Goal: Task Accomplishment & Management: Use online tool/utility

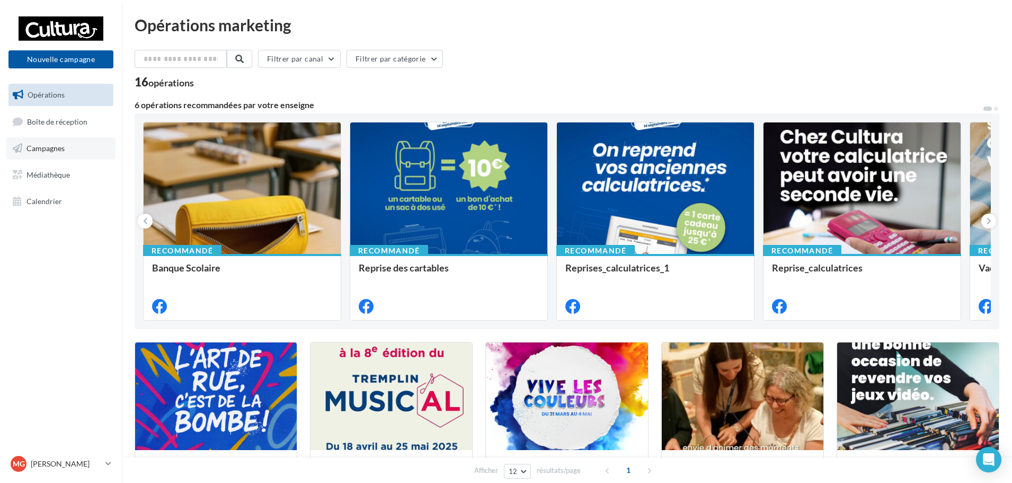
click at [86, 152] on link "Campagnes" at bounding box center [60, 148] width 109 height 22
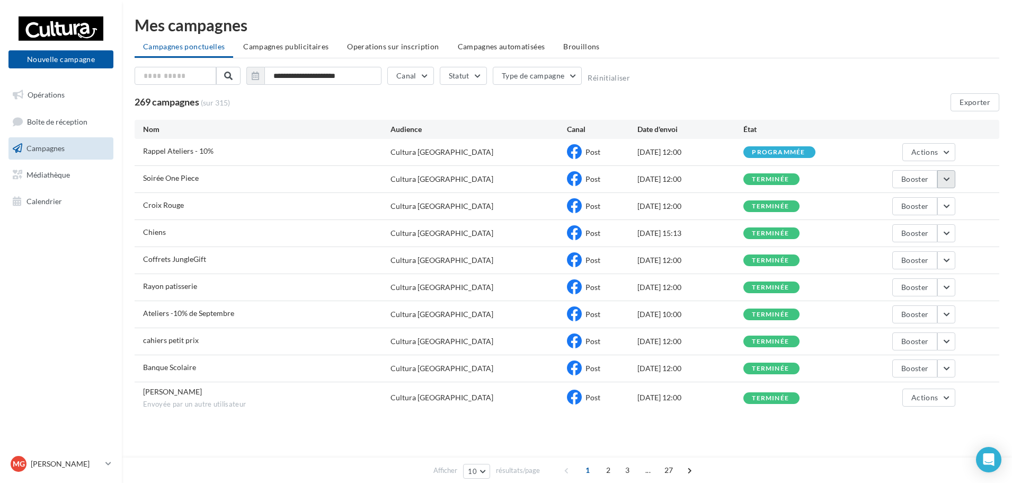
click at [944, 181] on button "button" at bounding box center [947, 179] width 18 height 18
click at [920, 204] on button "Voir les résultats" at bounding box center [903, 204] width 106 height 28
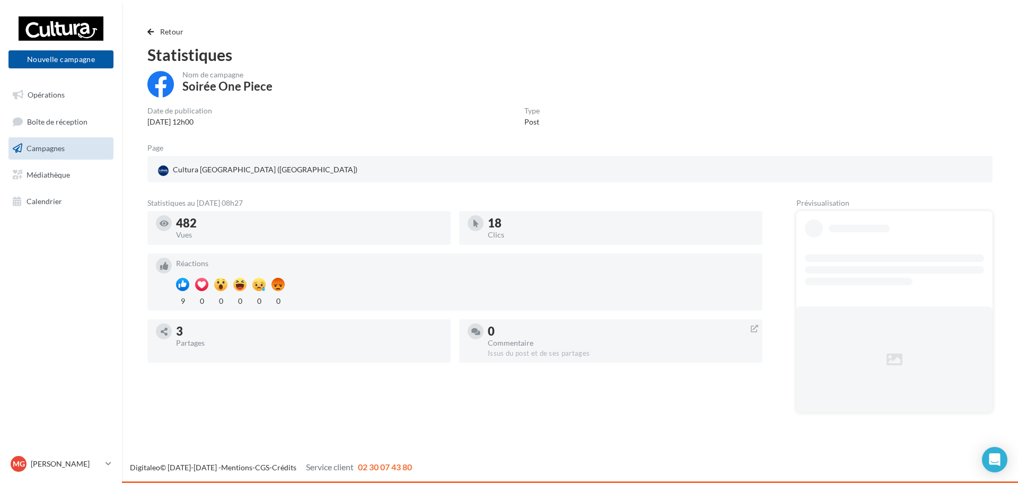
click at [106, 153] on link "Campagnes" at bounding box center [60, 148] width 109 height 22
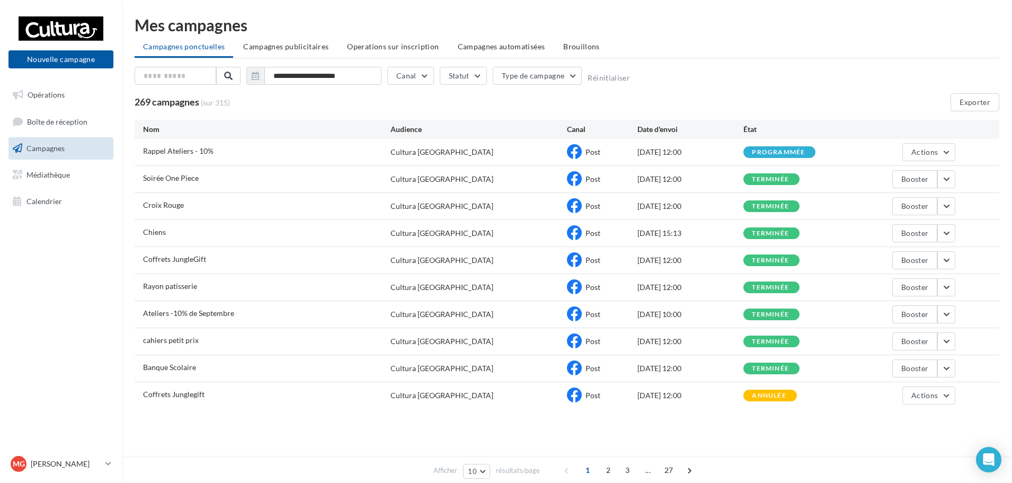
click at [597, 41] on li "Brouillons" at bounding box center [582, 46] width 54 height 19
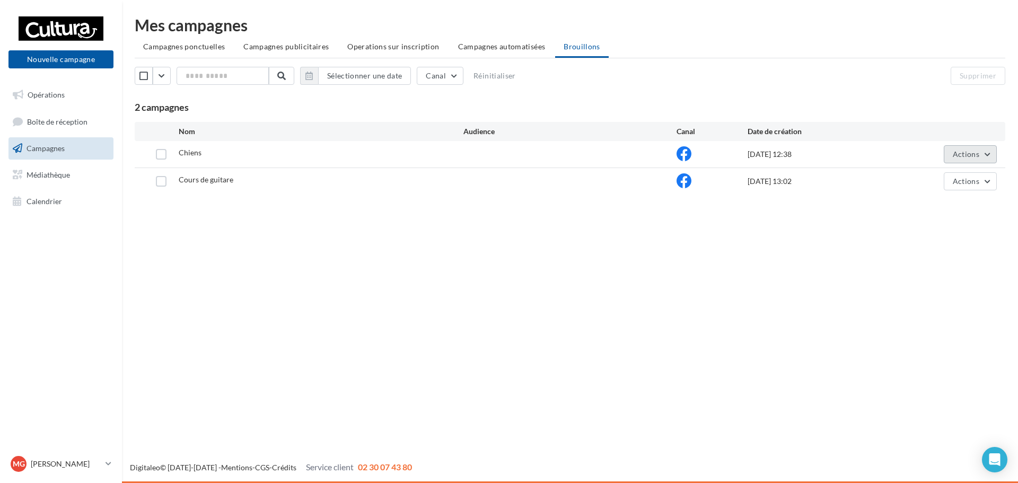
click at [974, 152] on span "Actions" at bounding box center [965, 153] width 26 height 9
click at [954, 171] on button "Editer" at bounding box center [943, 179] width 106 height 28
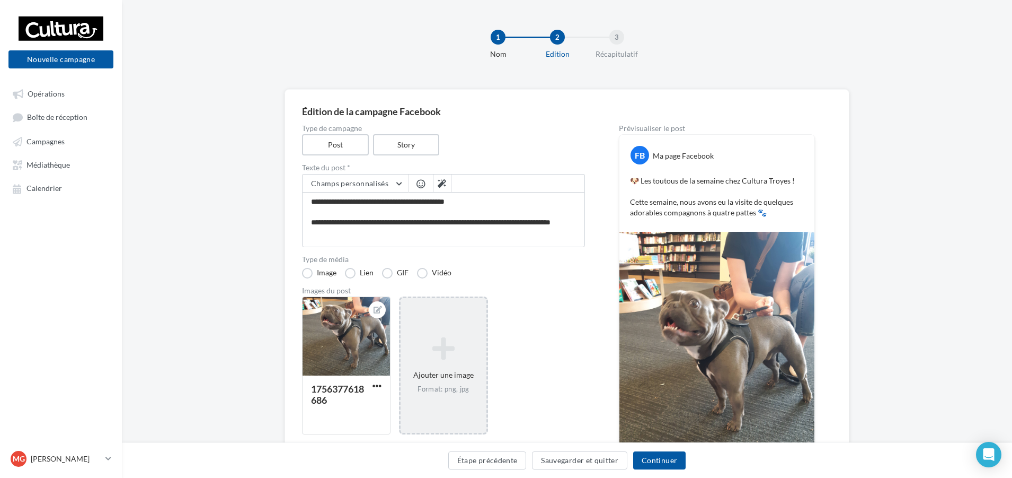
click at [446, 355] on icon at bounding box center [443, 347] width 77 height 25
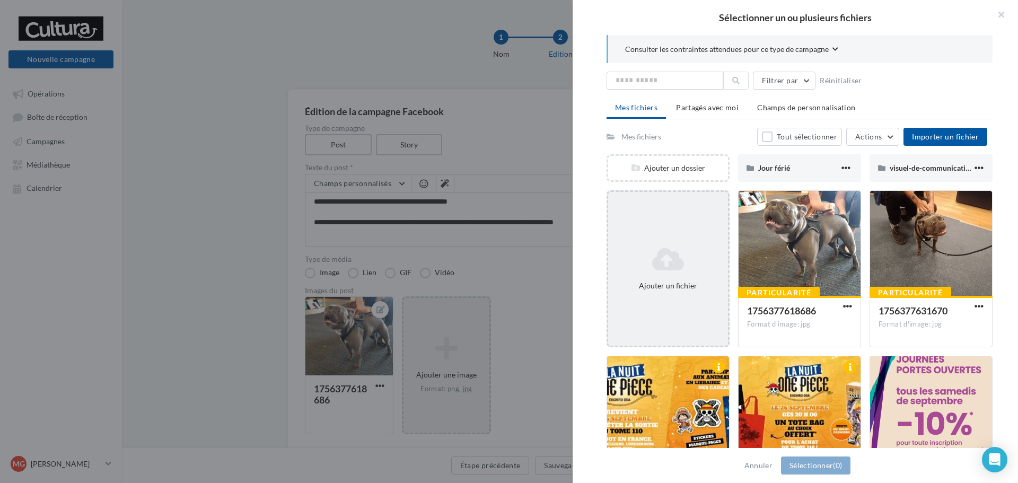
click at [682, 284] on div "Ajouter un fichier" at bounding box center [667, 285] width 111 height 11
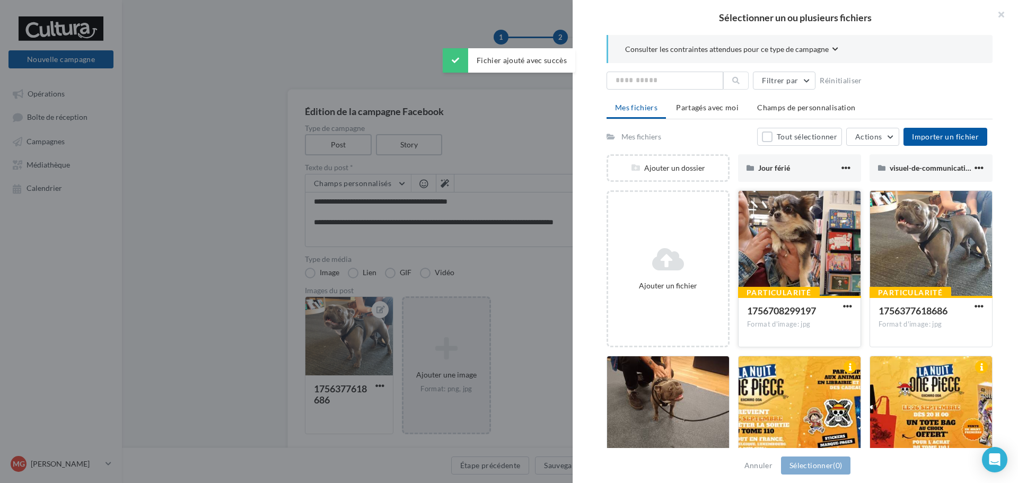
click at [797, 240] on div at bounding box center [799, 244] width 122 height 106
click at [821, 458] on button "Sélectionner (1)" at bounding box center [815, 465] width 69 height 18
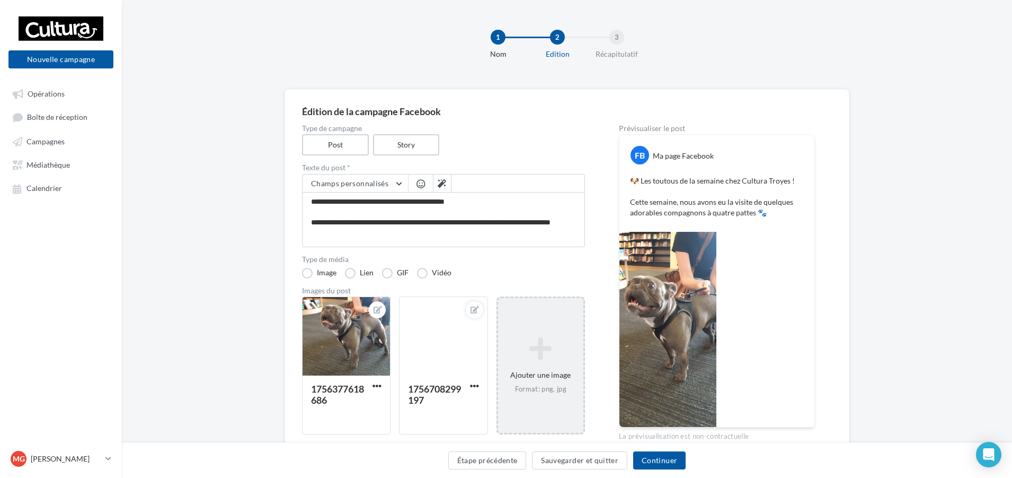
scroll to position [52, 0]
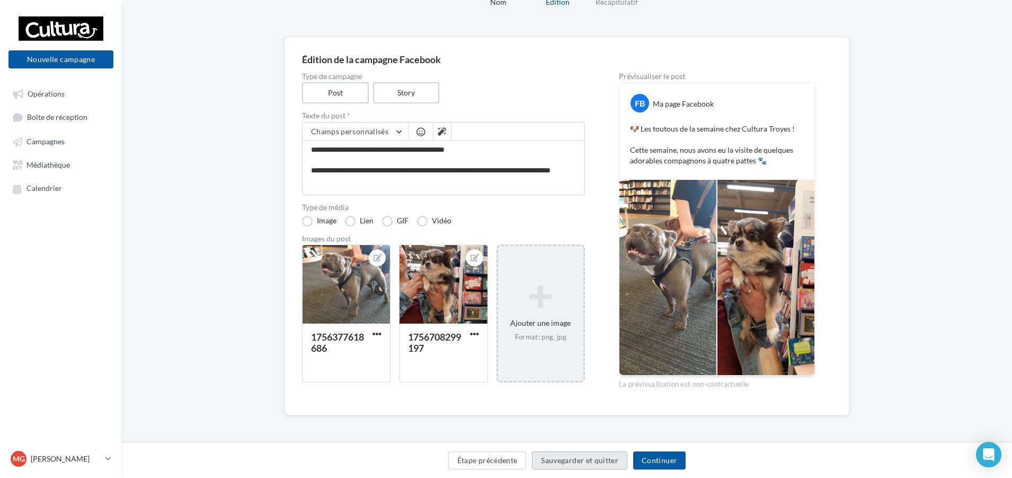
click at [587, 462] on button "Sauvegarder et quitter" at bounding box center [579, 460] width 95 height 18
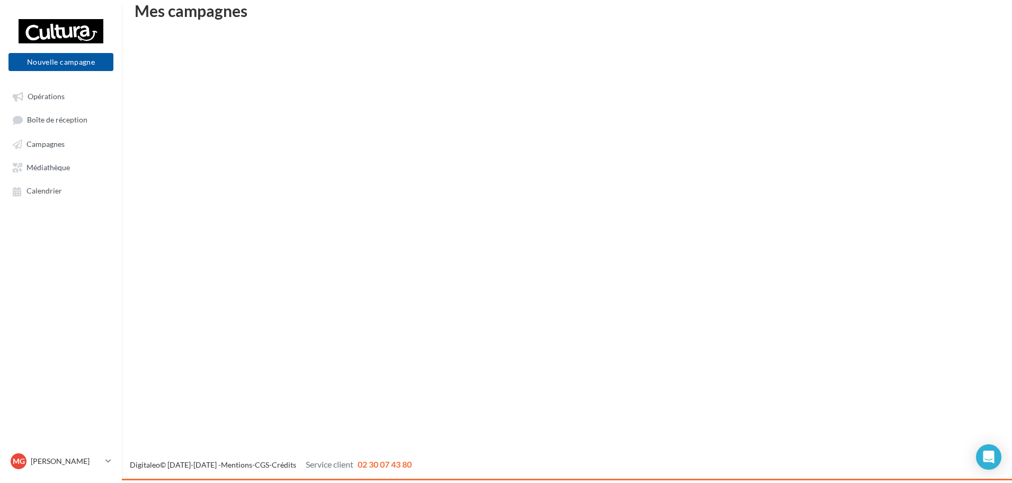
scroll to position [17, 0]
